Goal: Information Seeking & Learning: Understand process/instructions

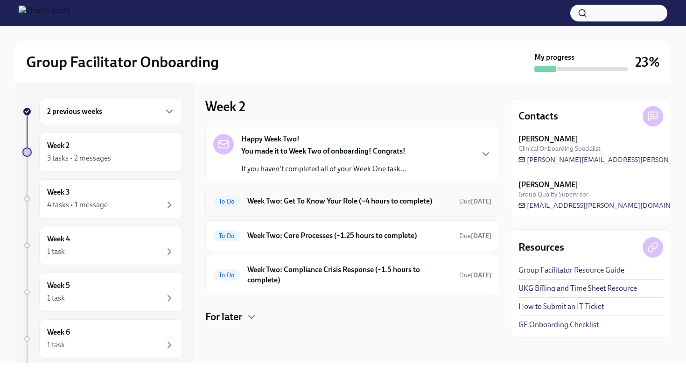
click at [381, 202] on h6 "Week Two: Get To Know Your Role (~4 hours to complete)" at bounding box center [349, 201] width 204 height 10
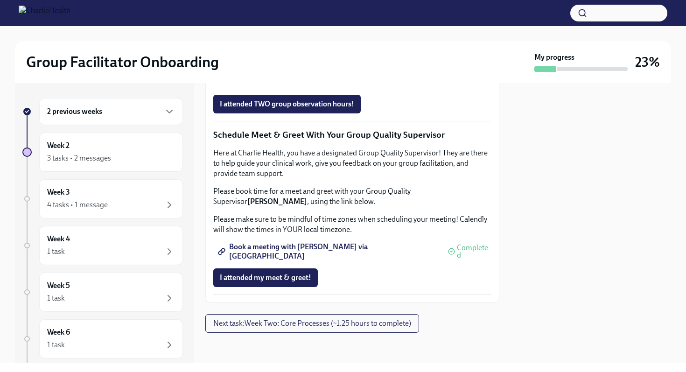
scroll to position [906, 0]
click at [301, 277] on span "I attended my meet & greet!" at bounding box center [265, 277] width 91 height 9
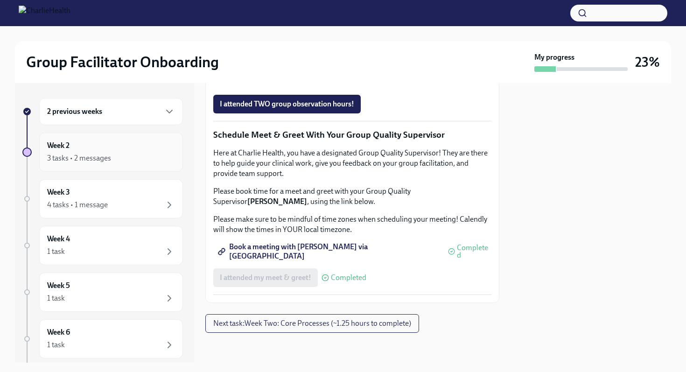
click at [135, 164] on div "Week 2 3 tasks • 2 messages" at bounding box center [111, 151] width 144 height 39
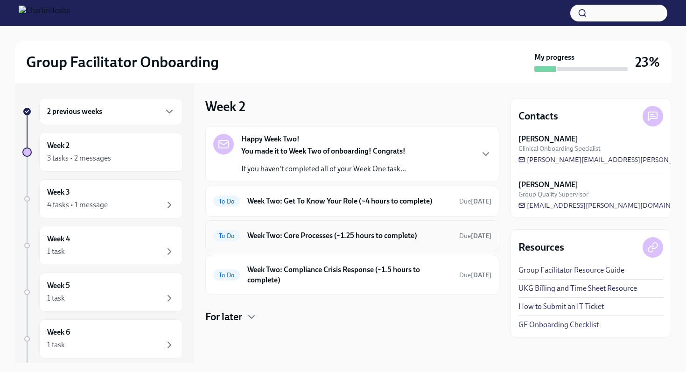
click at [283, 240] on h6 "Week Two: Core Processes (~1.25 hours to complete)" at bounding box center [349, 235] width 204 height 10
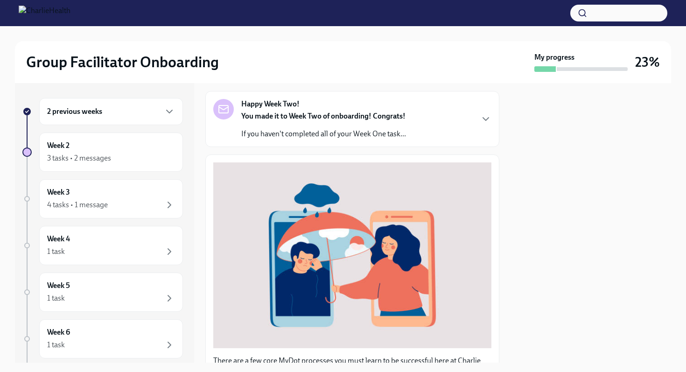
scroll to position [65, 0]
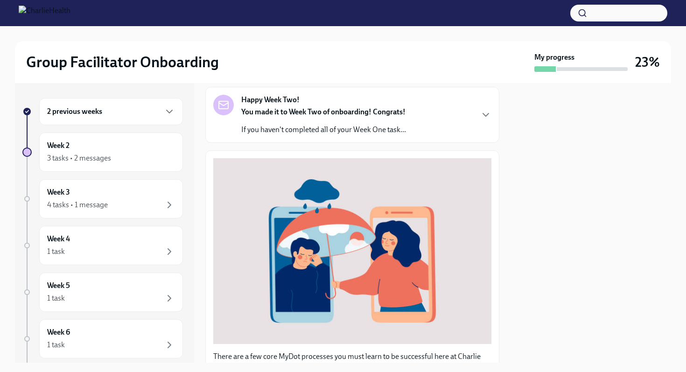
click at [375, 133] on p "If you haven't completed all of your Week One task..." at bounding box center [323, 130] width 165 height 10
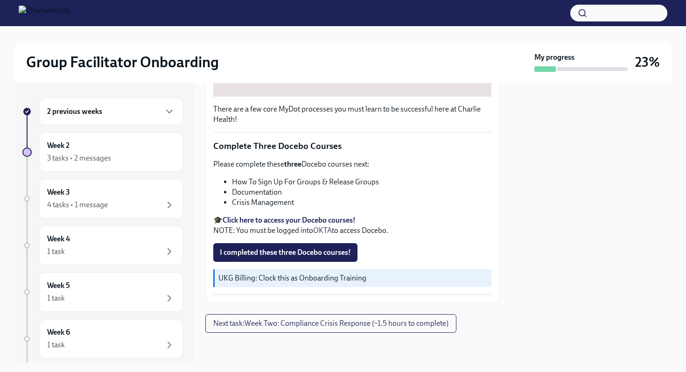
scroll to position [608, 0]
